Goal: Task Accomplishment & Management: Manage account settings

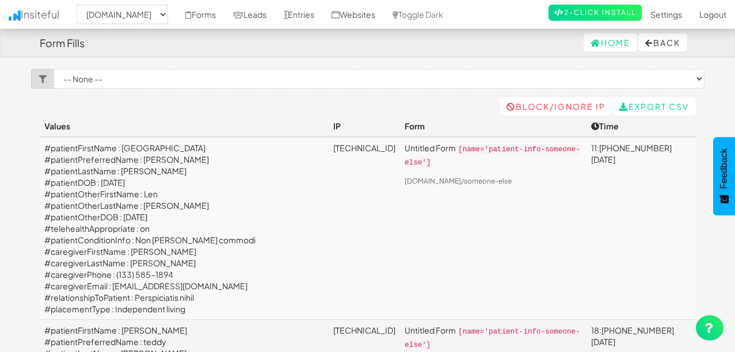
select select "2385"
click at [323, 16] on link "Entries" at bounding box center [299, 14] width 48 height 29
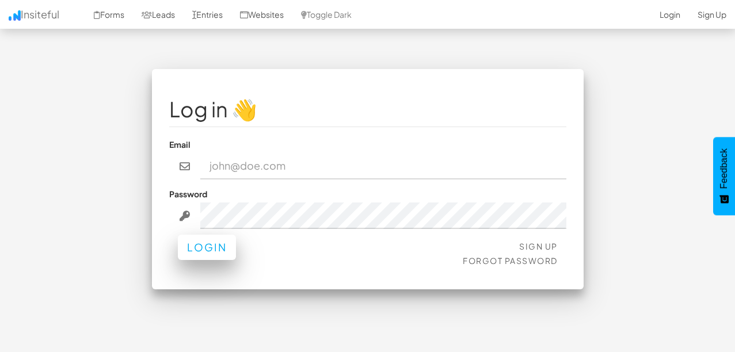
type input "[EMAIL_ADDRESS][DOMAIN_NAME]"
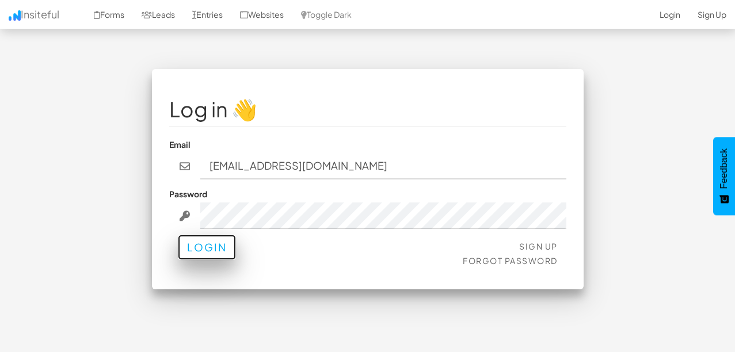
click at [220, 254] on button "Login" at bounding box center [207, 247] width 58 height 25
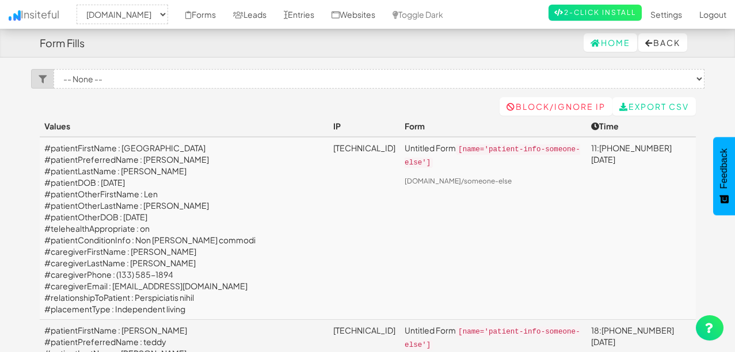
select select "2385"
